Goal: Navigation & Orientation: Find specific page/section

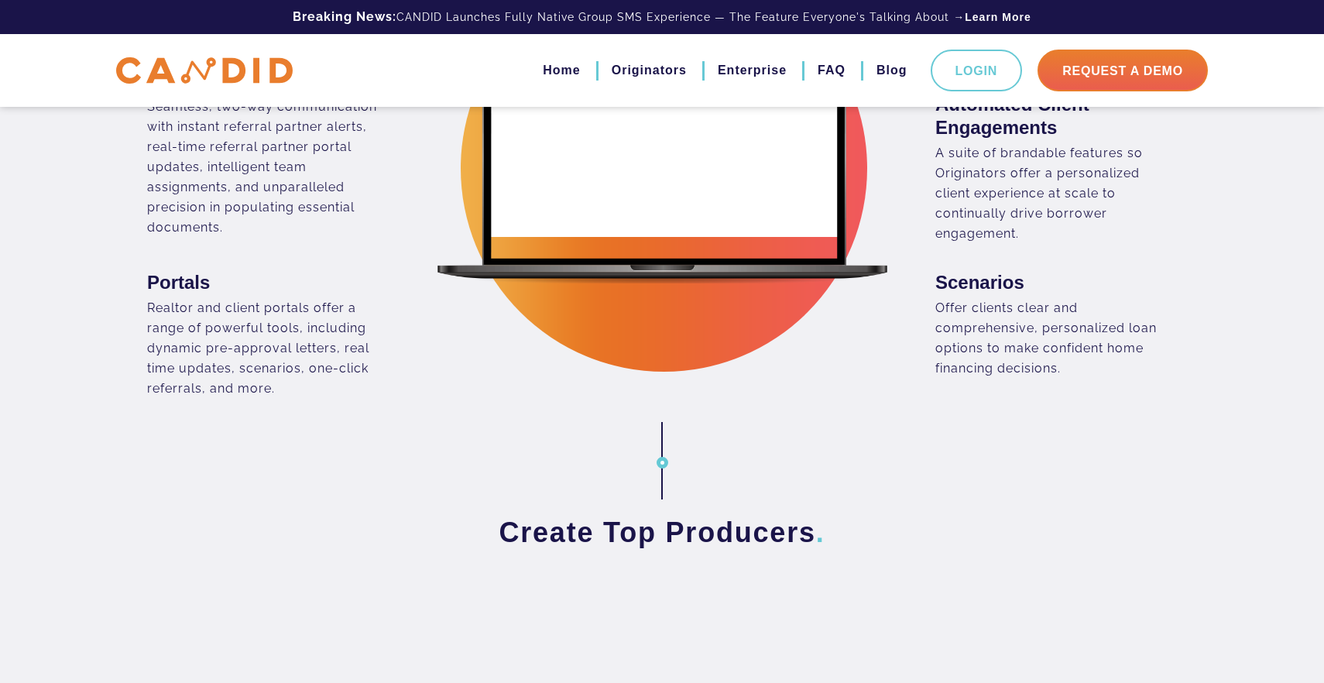
scroll to position [1876, 0]
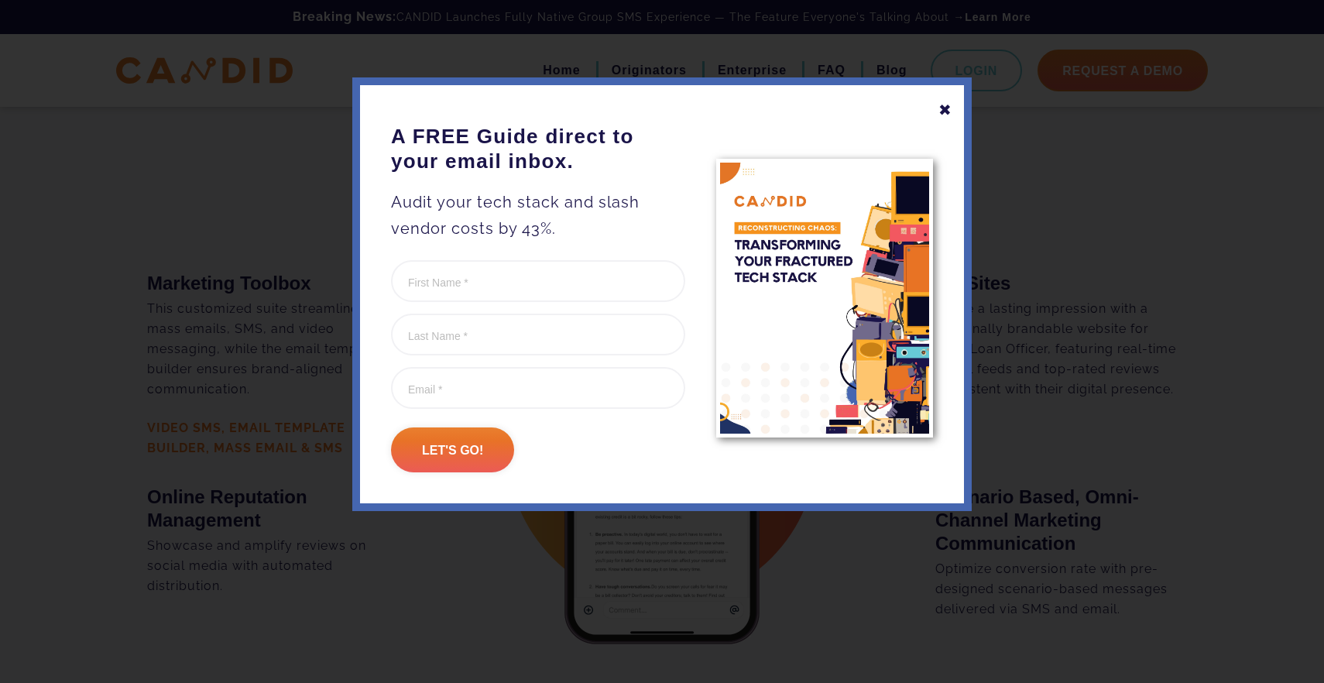
click at [943, 111] on div "✖" at bounding box center [946, 110] width 14 height 26
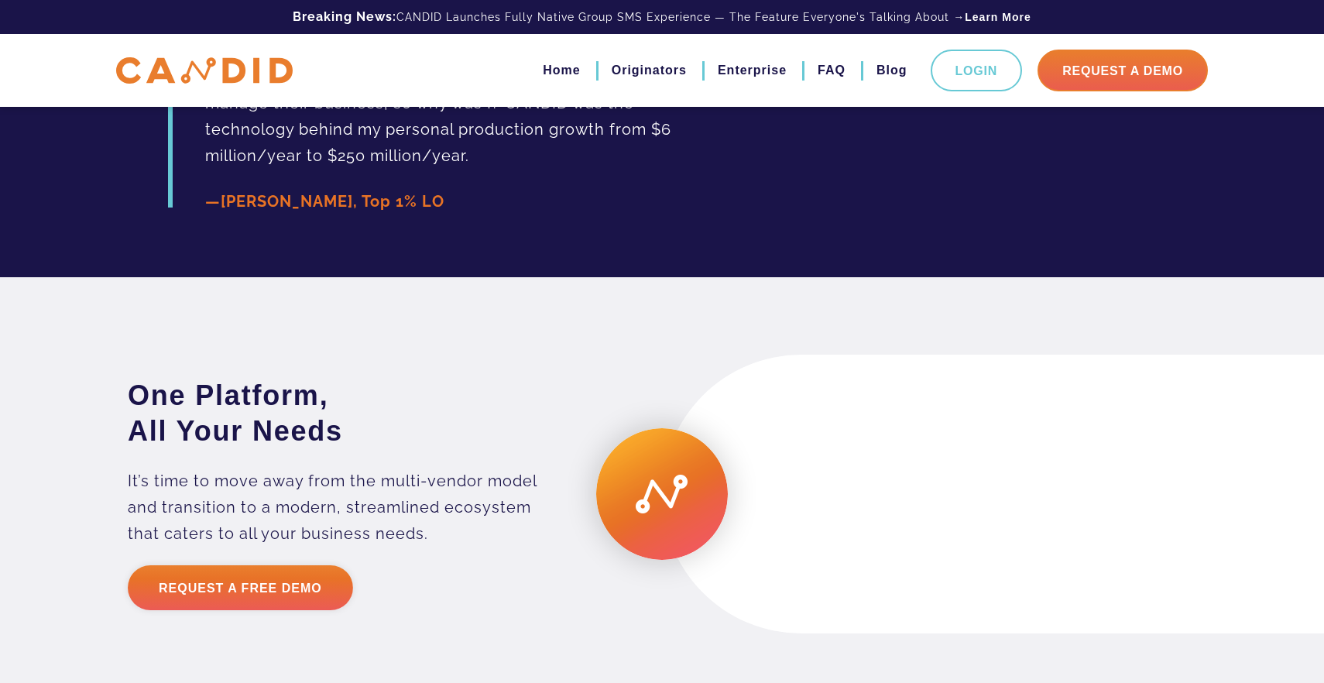
scroll to position [3363, 0]
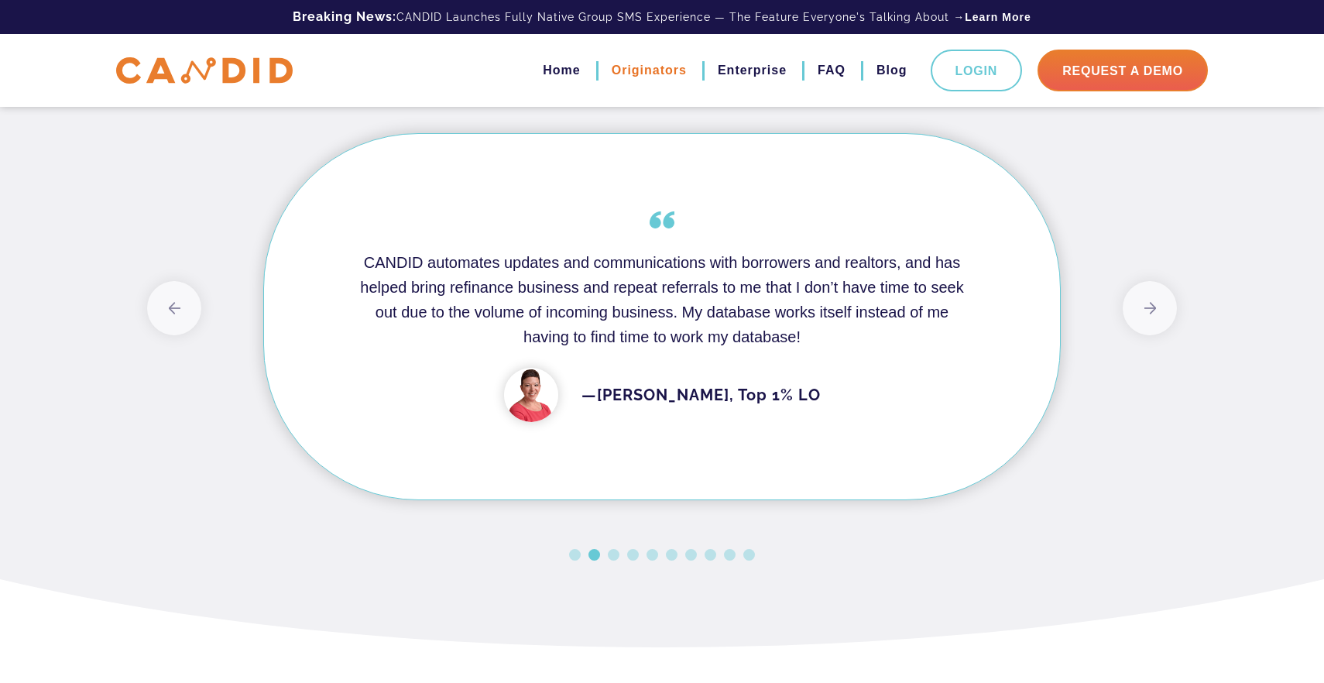
click at [664, 75] on link "Originators" at bounding box center [649, 70] width 75 height 26
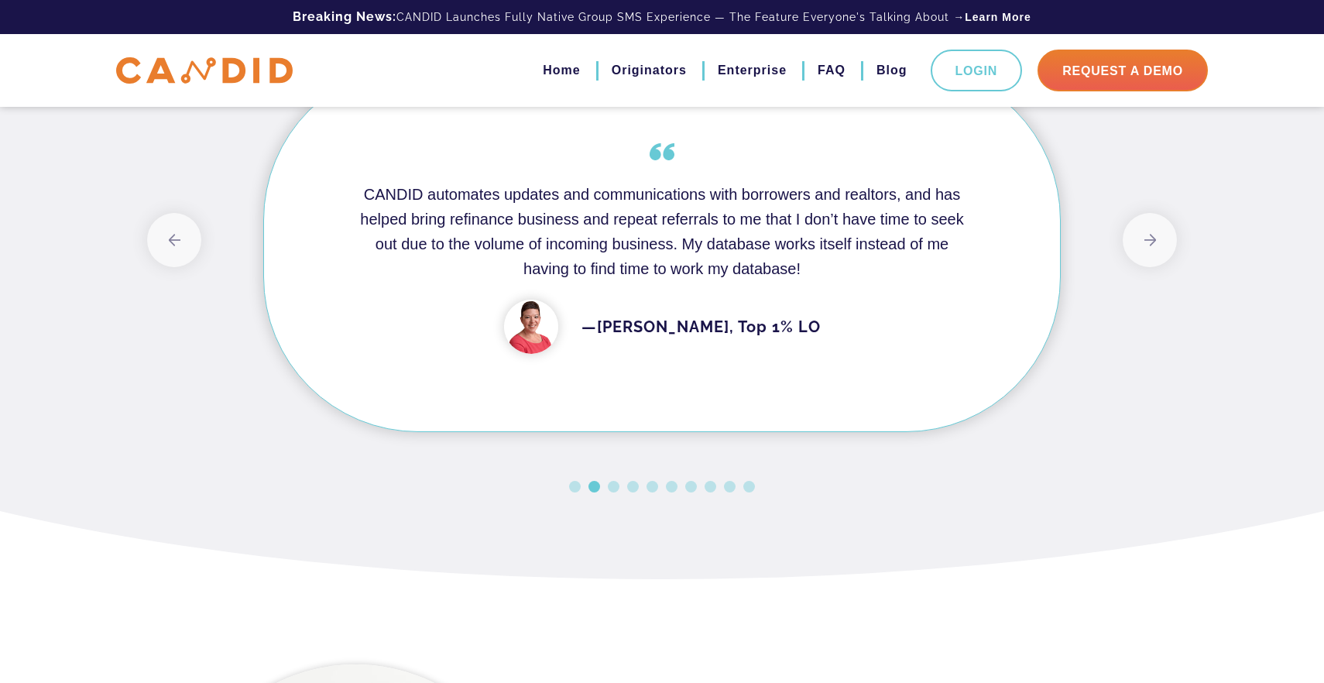
scroll to position [5212, 0]
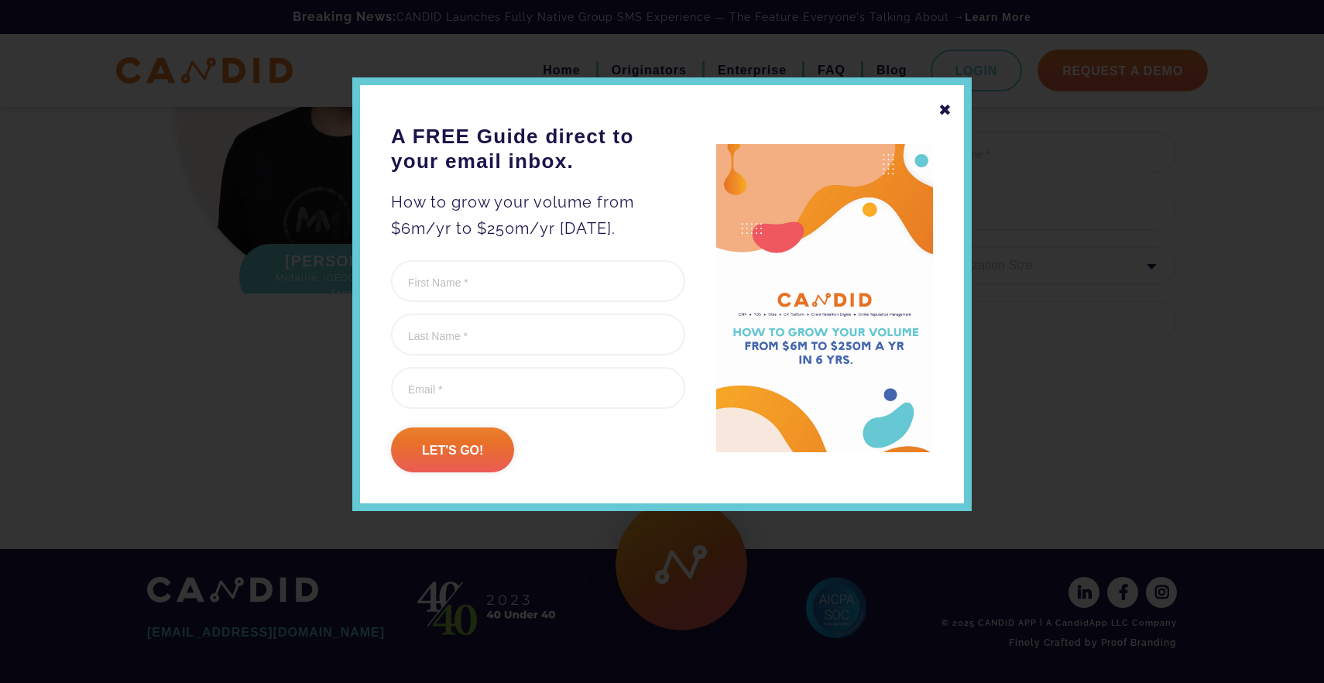
click at [945, 108] on div "✖" at bounding box center [946, 110] width 14 height 26
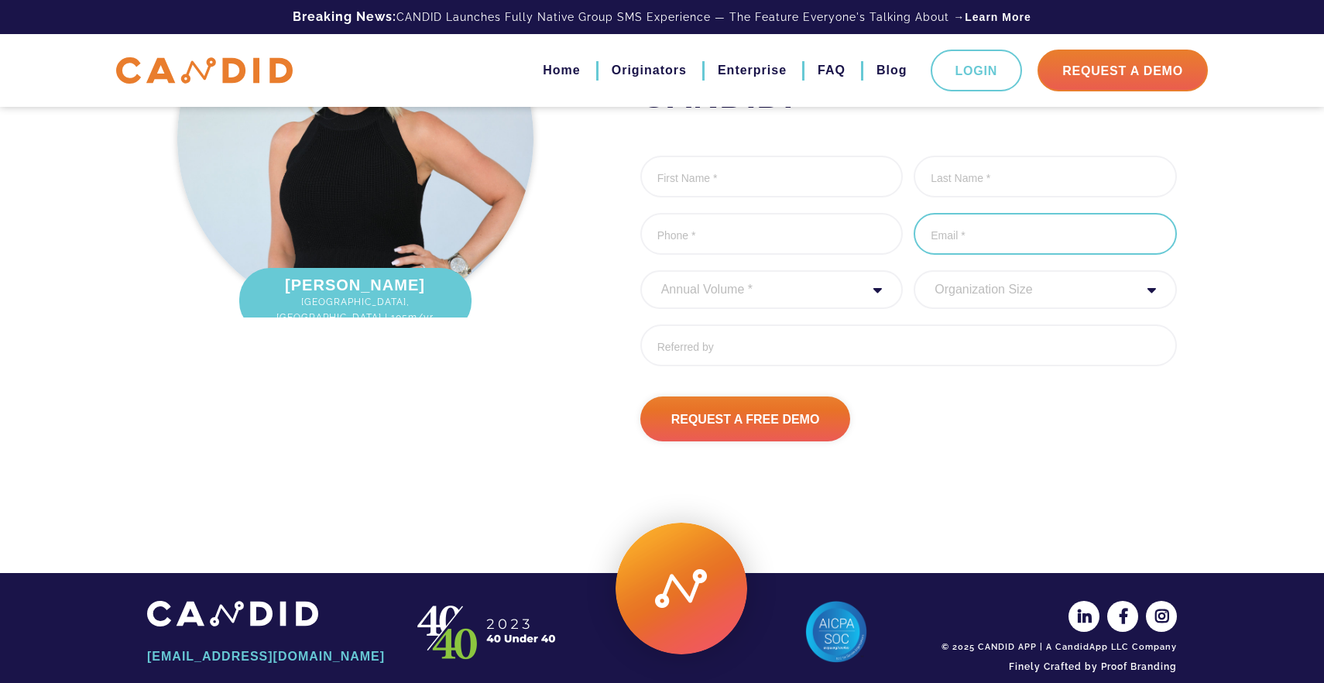
scroll to position [5106, 0]
